Goal: Information Seeking & Learning: Find contact information

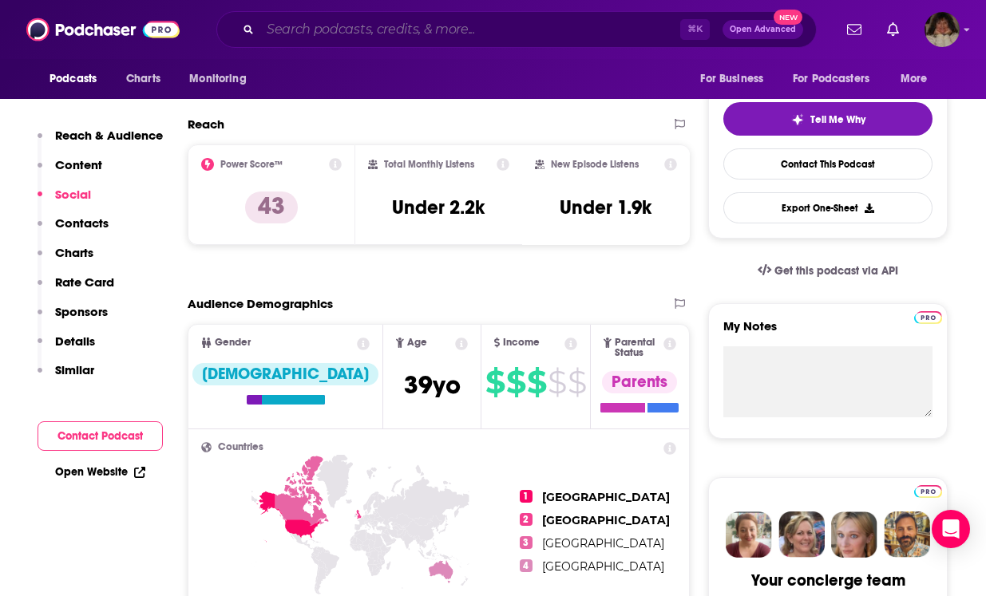
click at [457, 30] on input "Search podcasts, credits, & more..." at bounding box center [470, 30] width 420 height 26
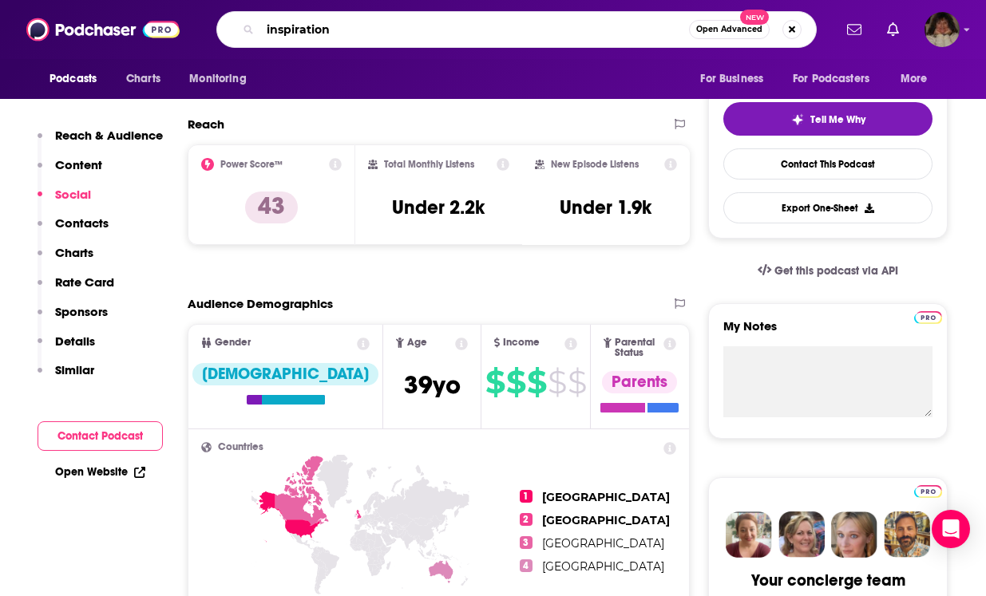
type input "inspiration"
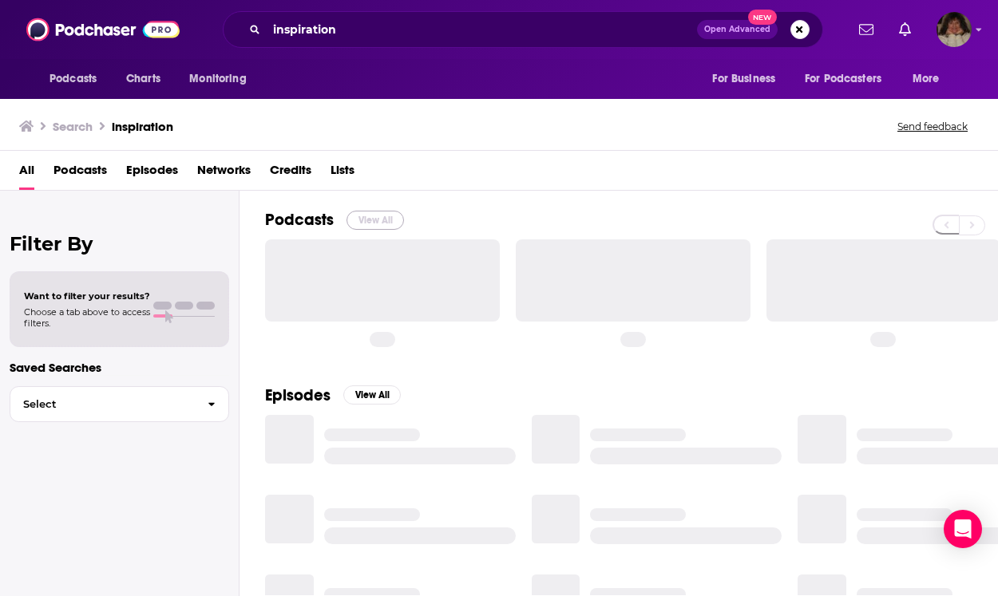
click at [374, 220] on button "View All" at bounding box center [374, 220] width 57 height 19
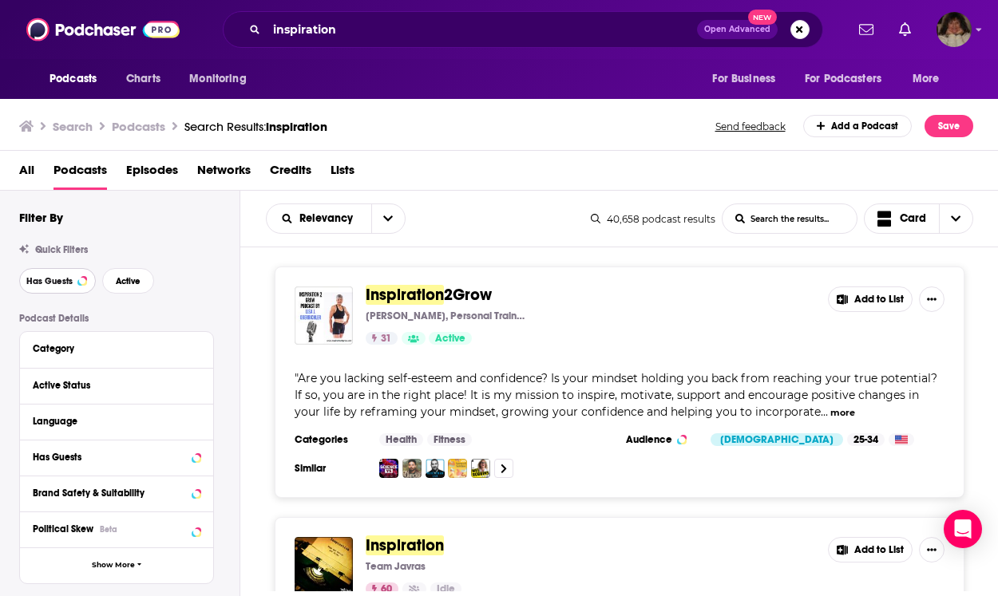
click at [36, 282] on span "Has Guests" at bounding box center [49, 281] width 46 height 9
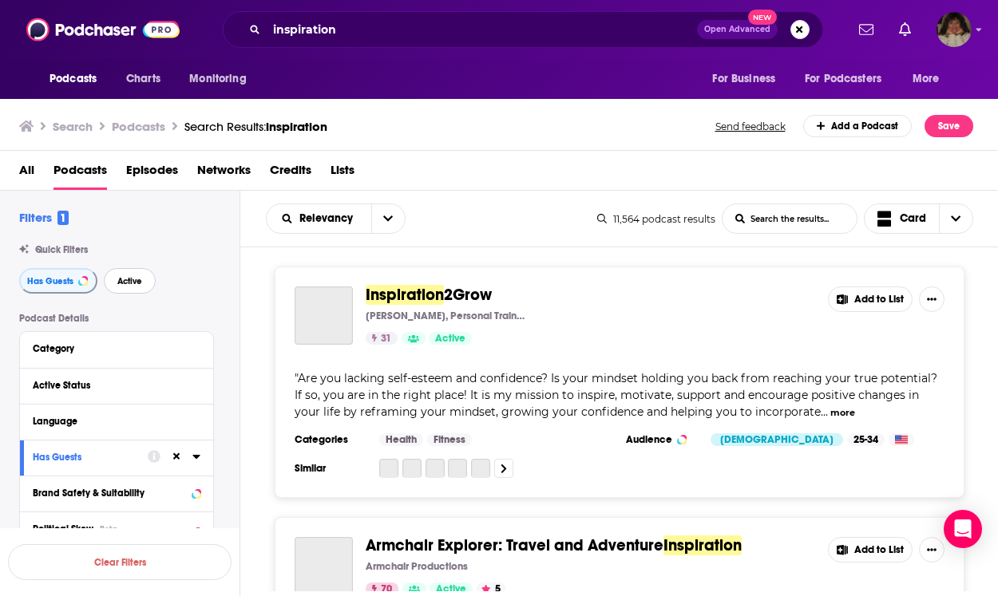
click at [141, 277] on button "Active" at bounding box center [130, 281] width 52 height 26
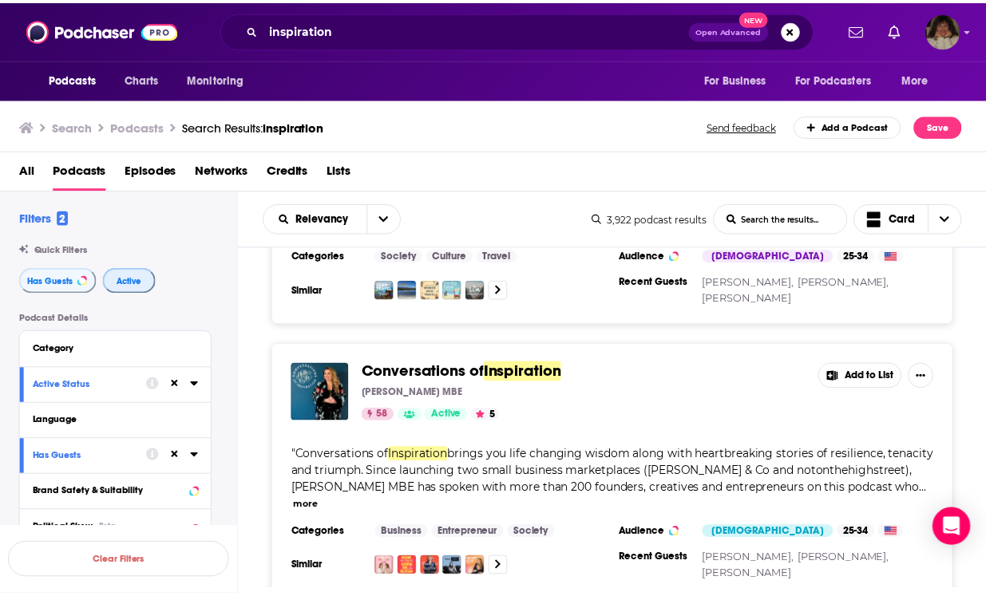
scroll to position [453, 0]
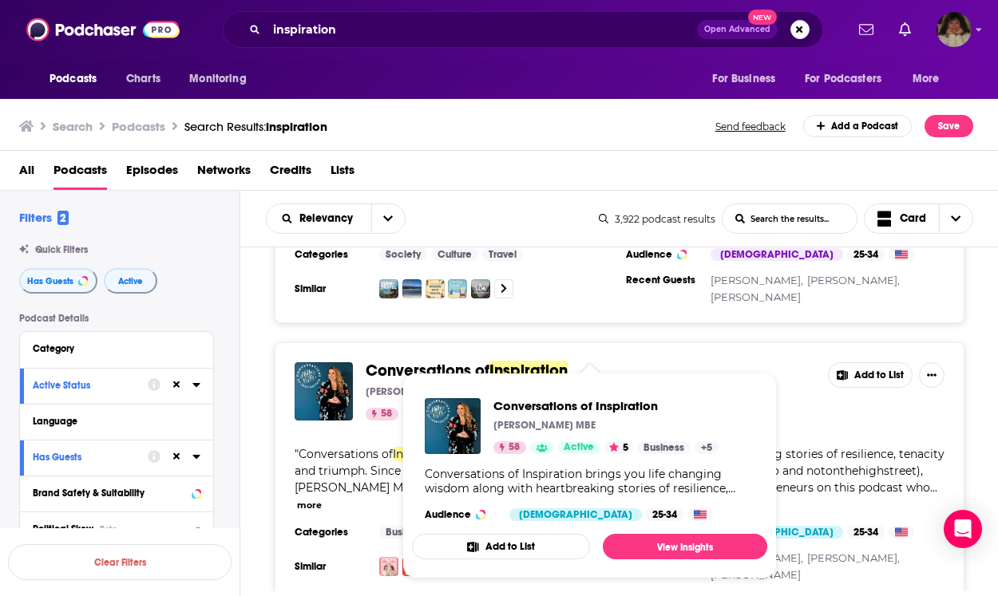
click at [459, 368] on span "Conversations of Inspiration [PERSON_NAME] MBE 58 Active 5 Business + 5 Convers…" at bounding box center [589, 475] width 374 height 225
click at [419, 368] on span "Conversations of Inspiration [PERSON_NAME] MBE 58 Active 5 Business + 5 Convers…" at bounding box center [589, 475] width 374 height 225
click at [380, 370] on span "Conversations of" at bounding box center [428, 371] width 124 height 20
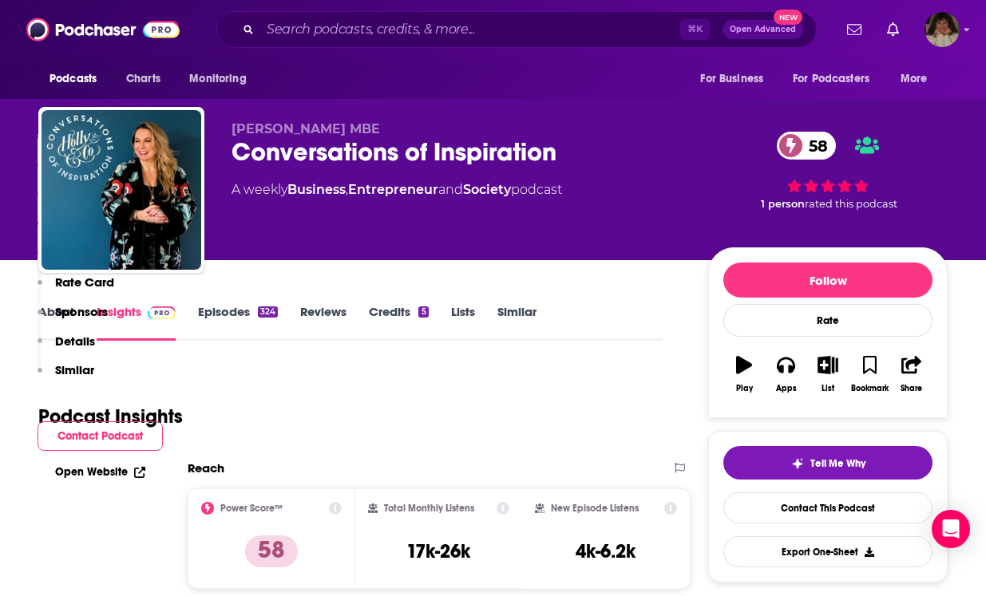
scroll to position [1207, 0]
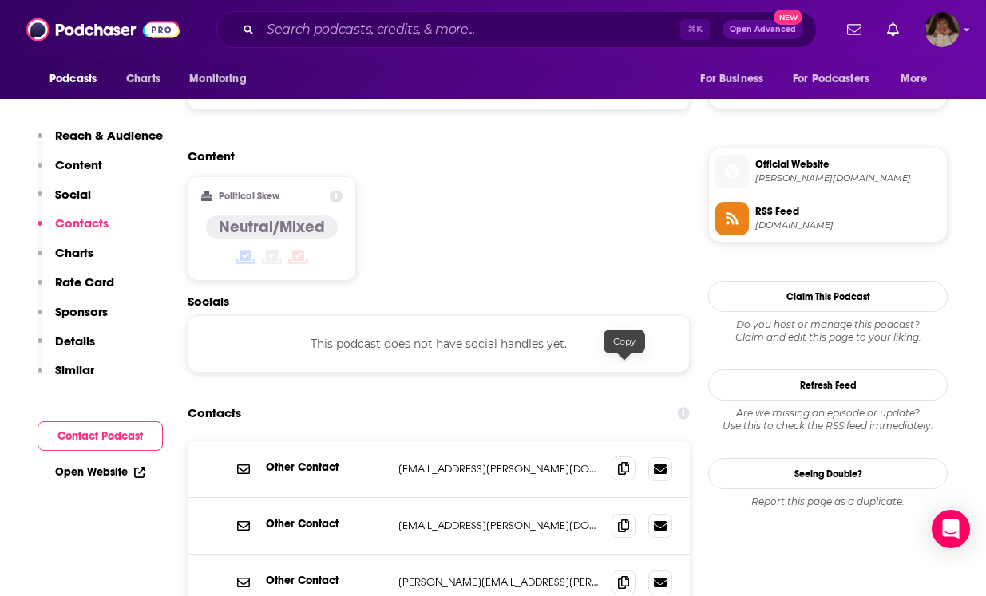
click at [623, 462] on icon at bounding box center [623, 468] width 11 height 13
click at [627, 519] on icon at bounding box center [623, 525] width 11 height 13
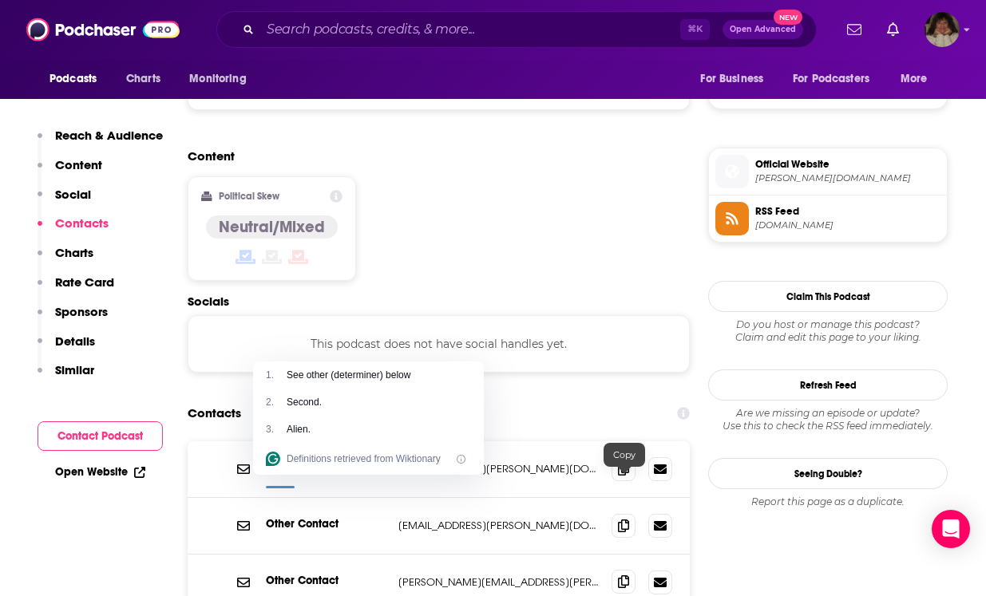
click at [627, 576] on icon at bounding box center [623, 582] width 11 height 13
